Goal: Information Seeking & Learning: Learn about a topic

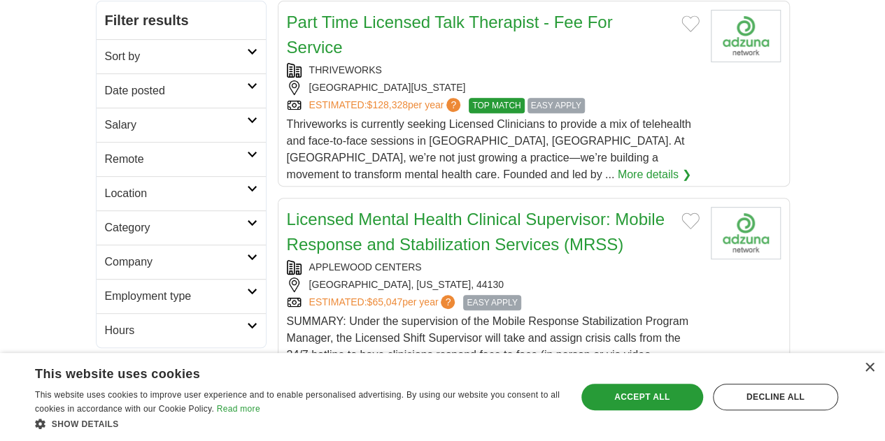
scroll to position [280, 0]
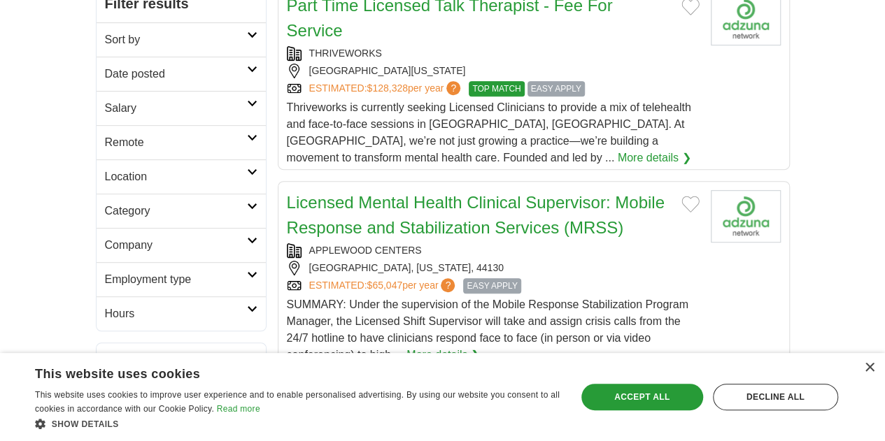
click at [247, 271] on icon at bounding box center [252, 274] width 10 height 7
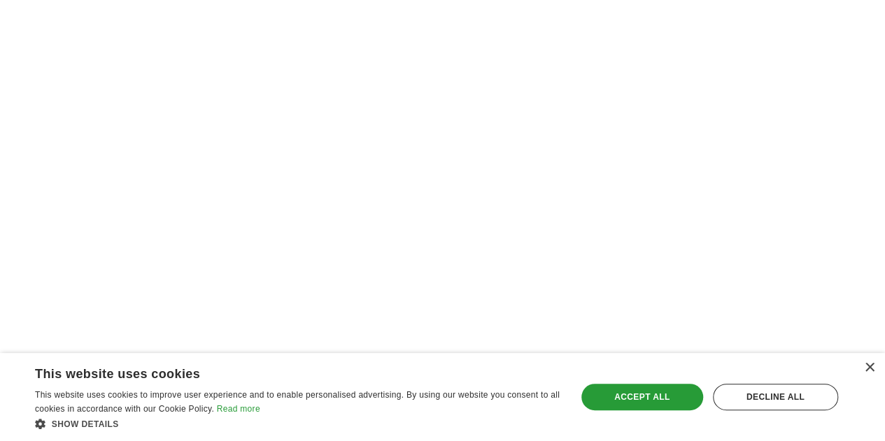
scroll to position [2659, 0]
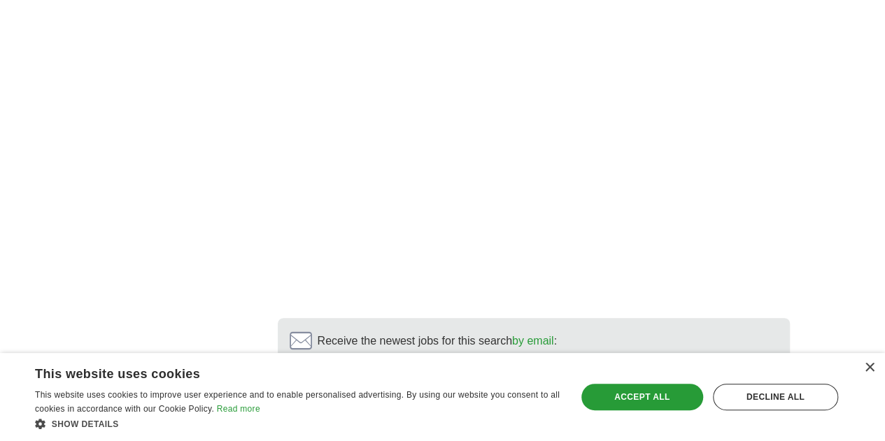
scroll to position [2485, 0]
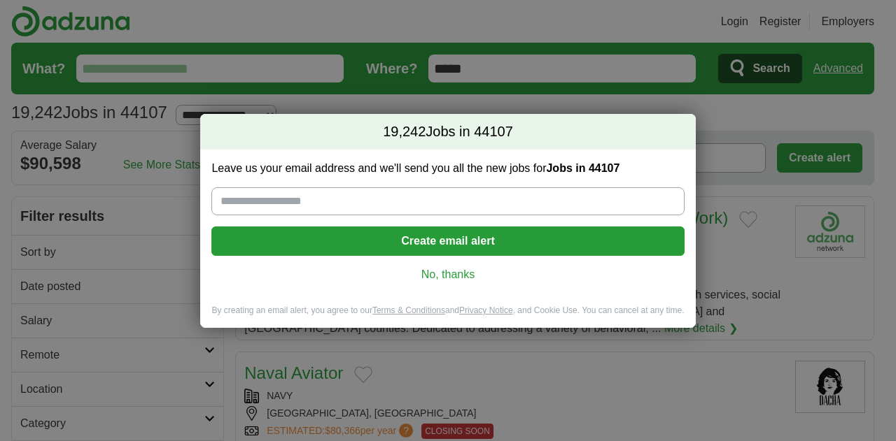
click at [441, 278] on link "No, thanks" at bounding box center [447, 274] width 450 height 15
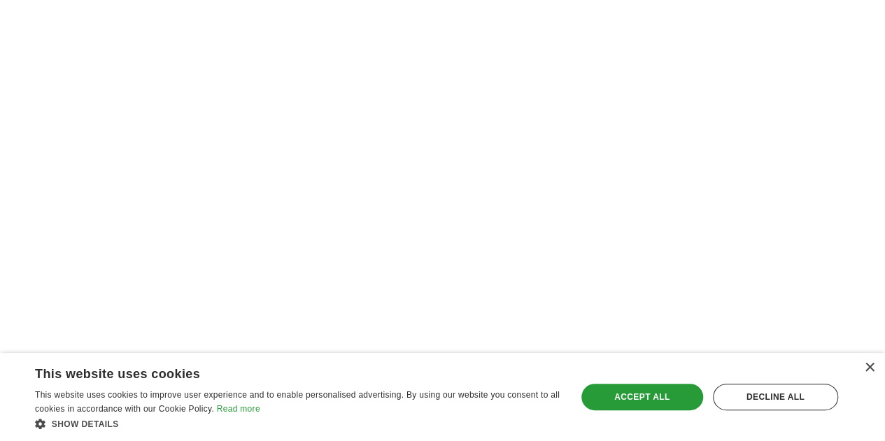
scroll to position [2519, 0]
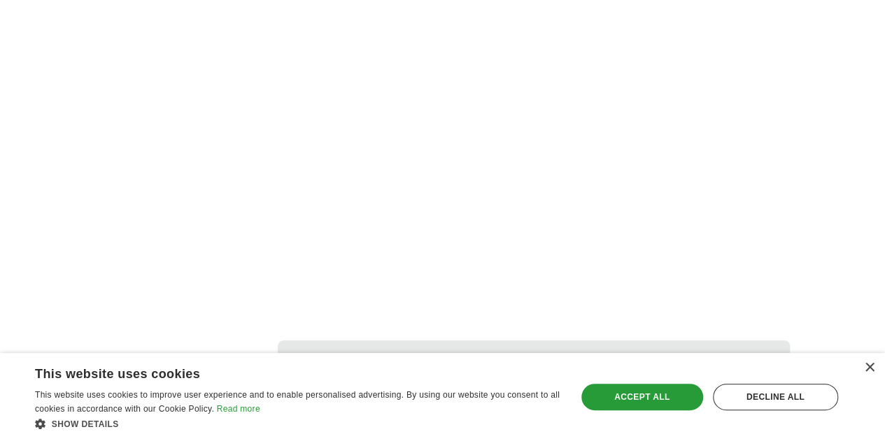
scroll to position [2659, 0]
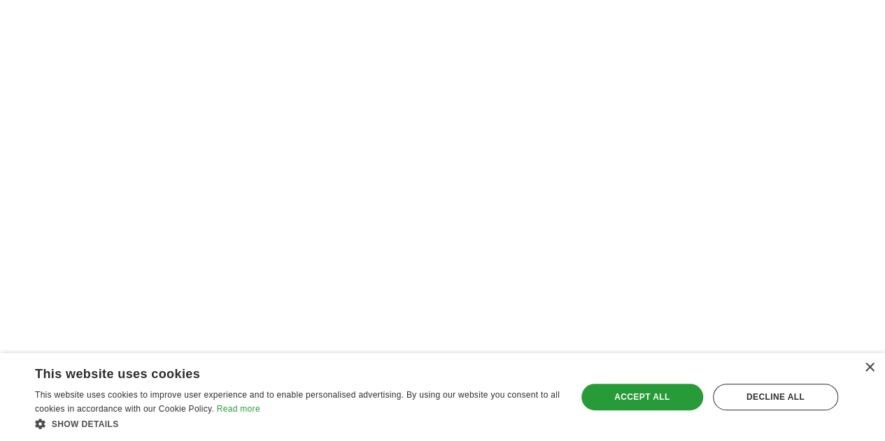
scroll to position [2589, 0]
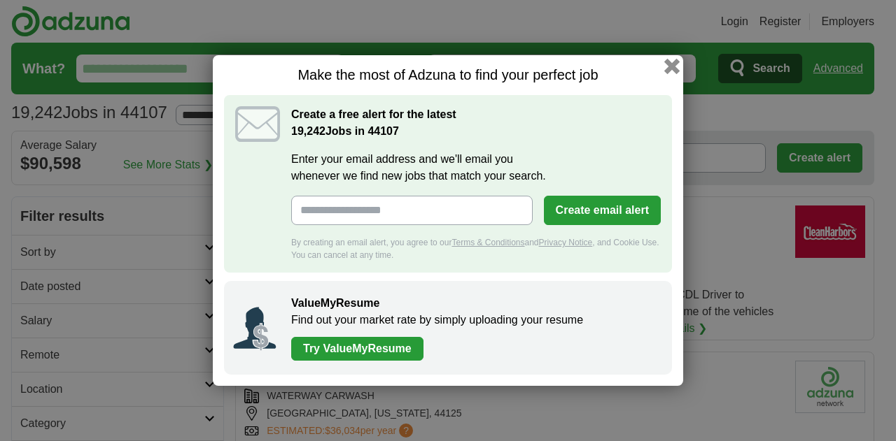
click at [676, 69] on button "button" at bounding box center [671, 66] width 15 height 15
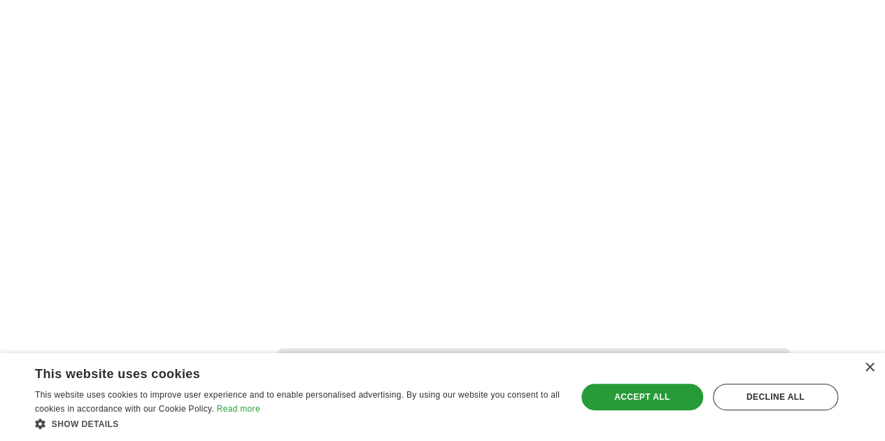
scroll to position [2659, 0]
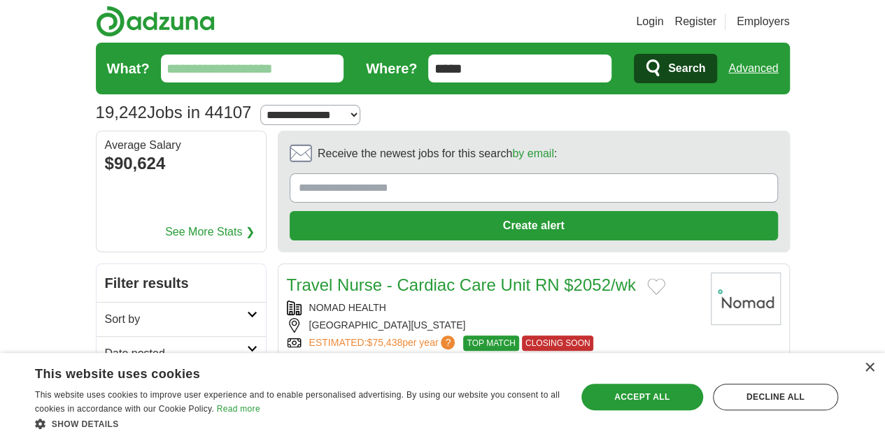
click at [236, 57] on input "What?" at bounding box center [252, 69] width 183 height 28
type input "**********"
click at [634, 54] on button "Search" at bounding box center [675, 68] width 83 height 29
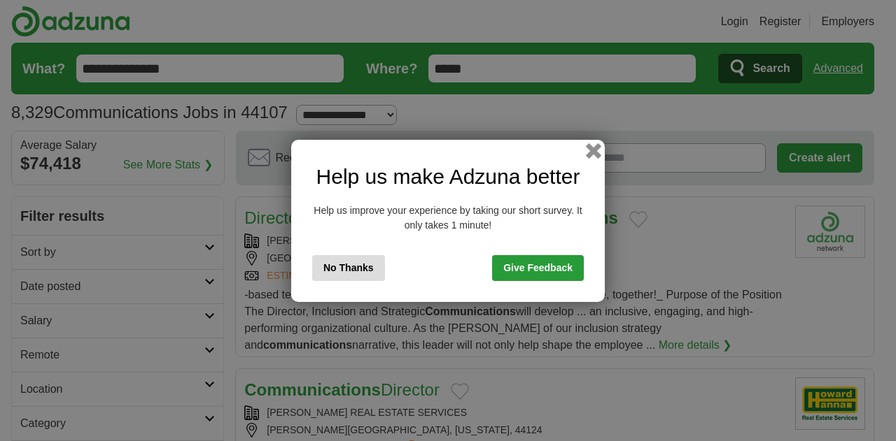
click at [596, 151] on button "button" at bounding box center [593, 150] width 15 height 15
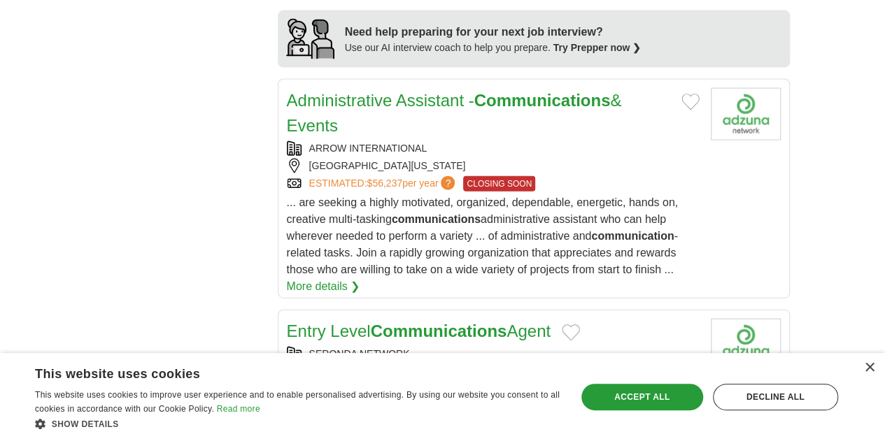
scroll to position [1539, 0]
